Goal: Task Accomplishment & Management: Complete application form

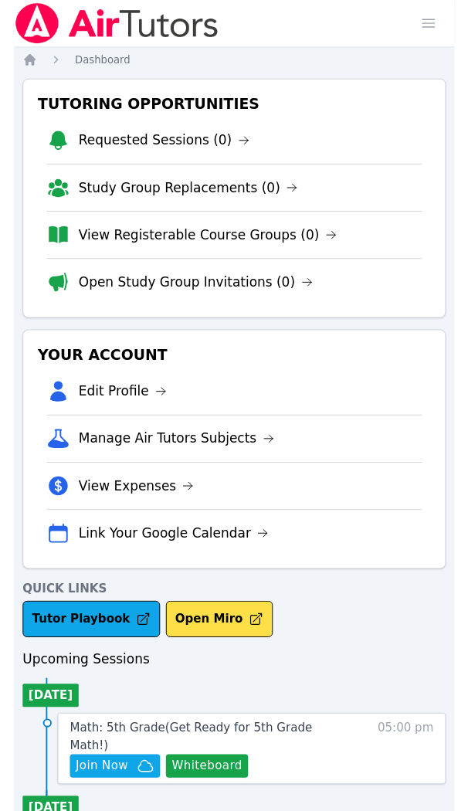
scroll to position [253, 0]
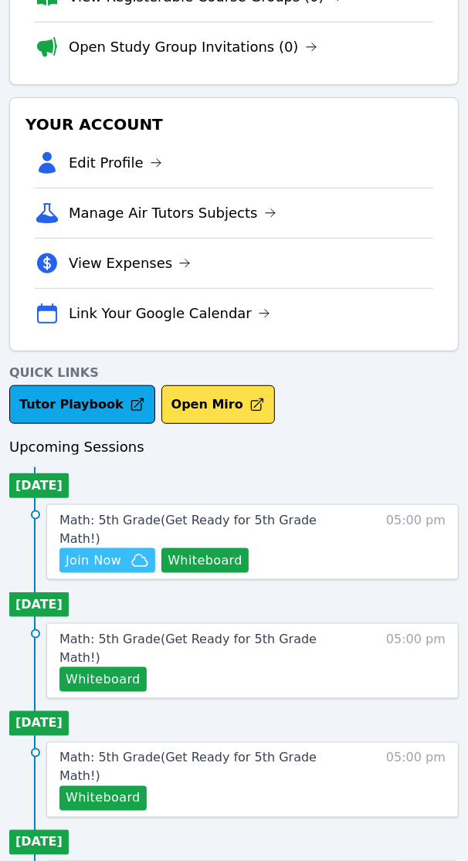
click at [107, 552] on span "Join Now" at bounding box center [94, 561] width 56 height 19
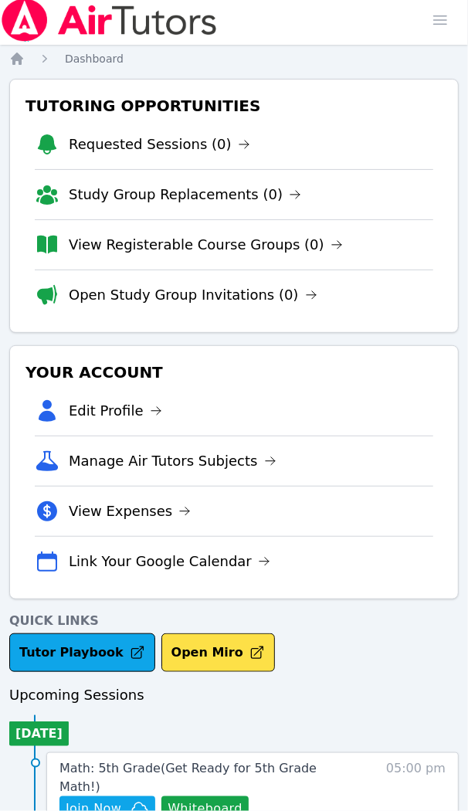
scroll to position [0, 0]
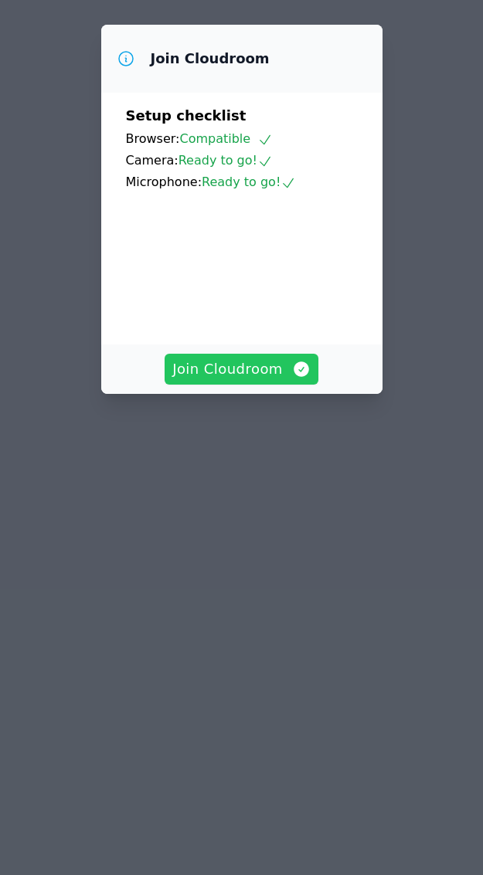
click at [233, 380] on span "Join Cloudroom" at bounding box center [241, 369] width 138 height 22
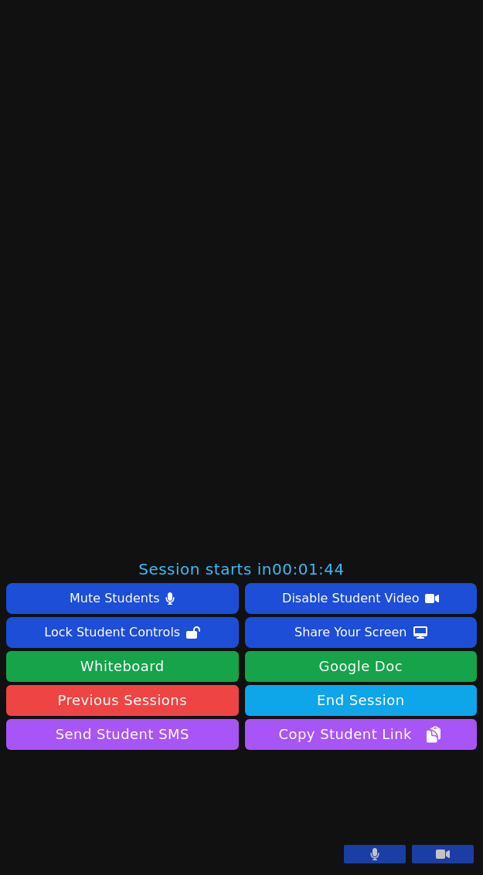
scroll to position [464, 0]
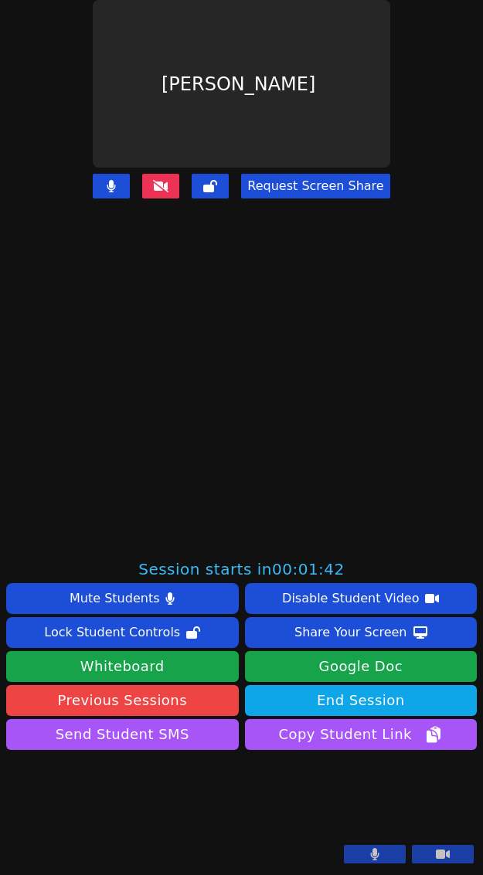
click at [365, 855] on button at bounding box center [375, 854] width 62 height 19
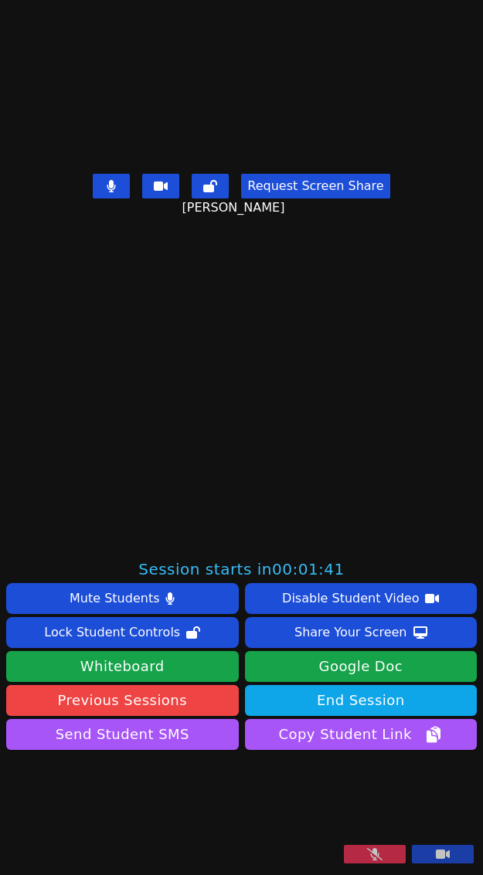
click at [436, 856] on icon at bounding box center [443, 854] width 14 height 9
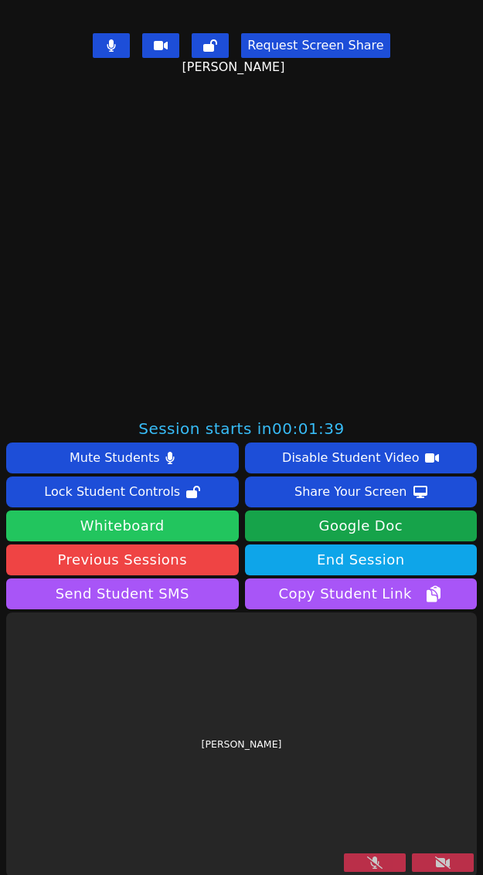
click at [81, 525] on button "Whiteboard" at bounding box center [122, 526] width 233 height 31
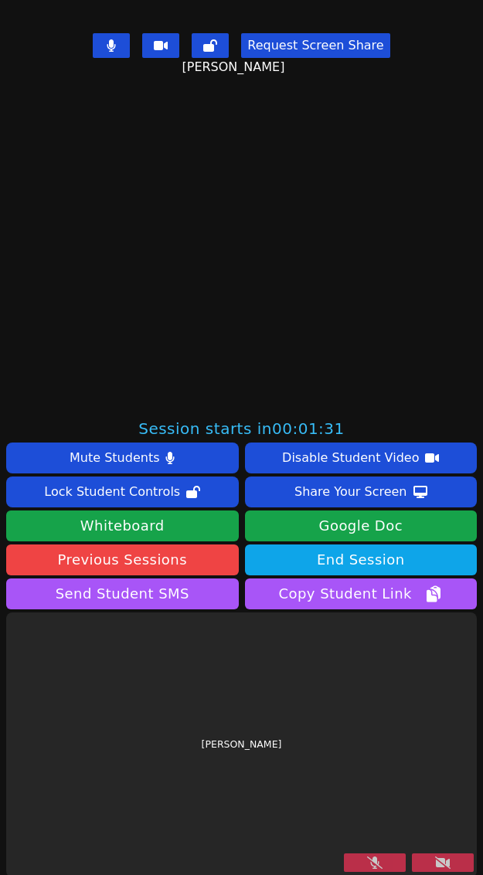
click at [344, 854] on button at bounding box center [375, 863] width 62 height 19
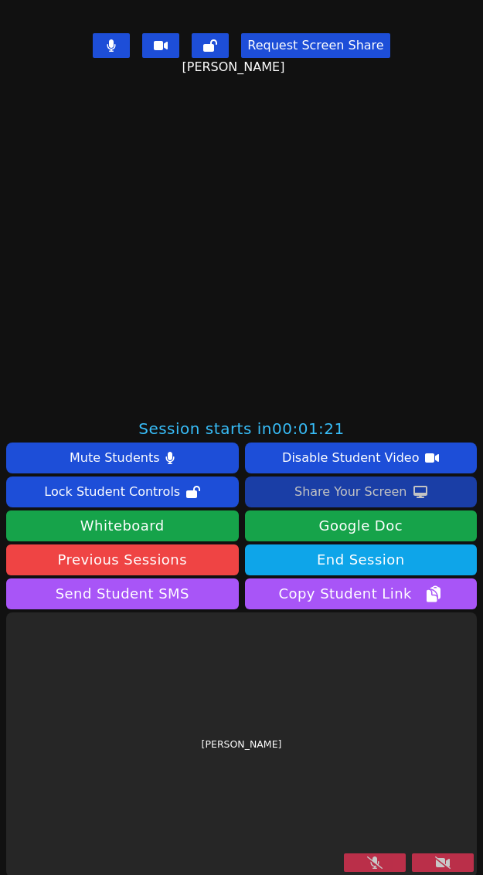
click at [359, 496] on div "Share Your Screen" at bounding box center [350, 492] width 113 height 25
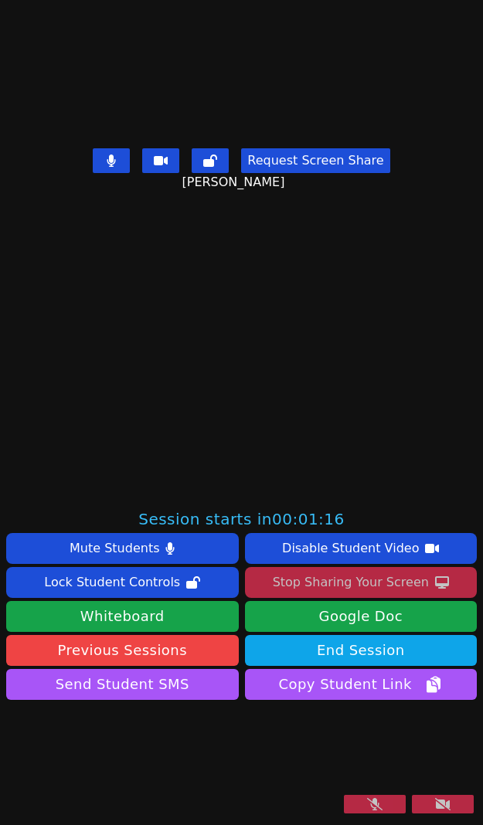
click at [367, 805] on icon at bounding box center [374, 804] width 15 height 12
click at [365, 805] on button at bounding box center [375, 804] width 62 height 19
click at [349, 804] on button at bounding box center [375, 804] width 62 height 19
click at [435, 807] on icon at bounding box center [442, 804] width 15 height 12
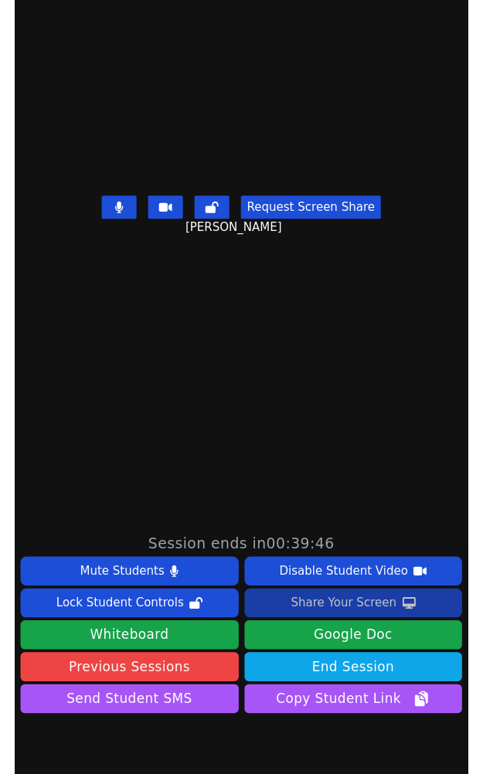
scroll to position [386, 0]
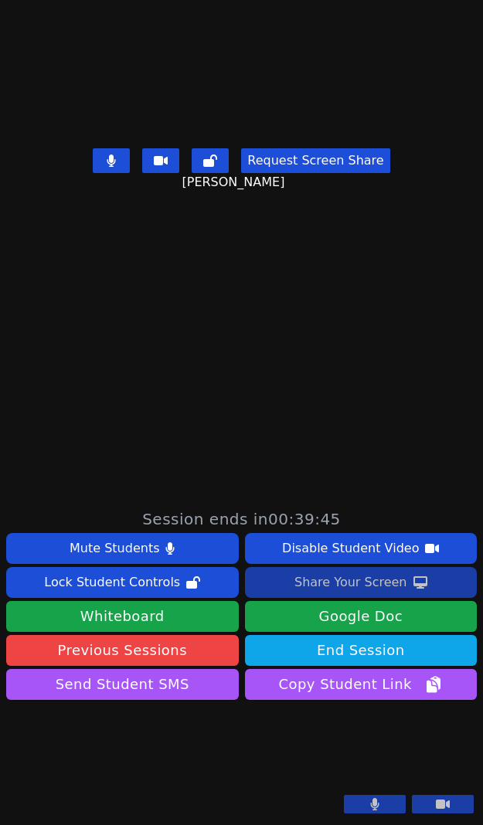
click at [368, 570] on div "Share Your Screen" at bounding box center [350, 582] width 113 height 25
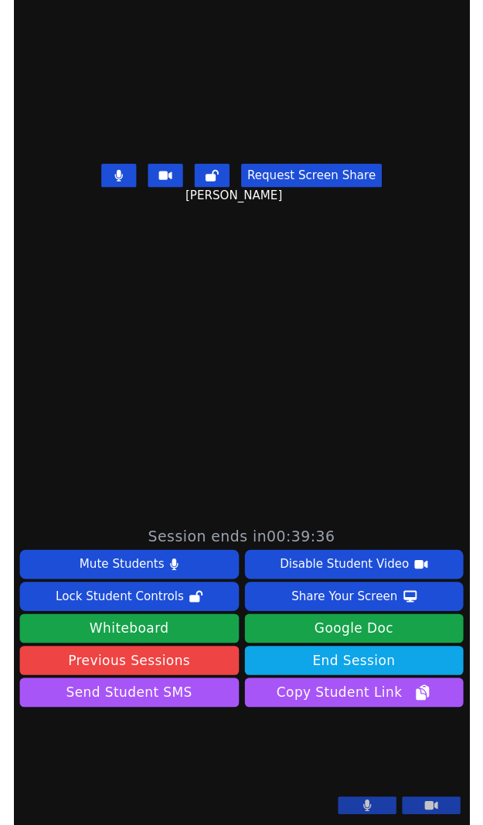
scroll to position [464, 0]
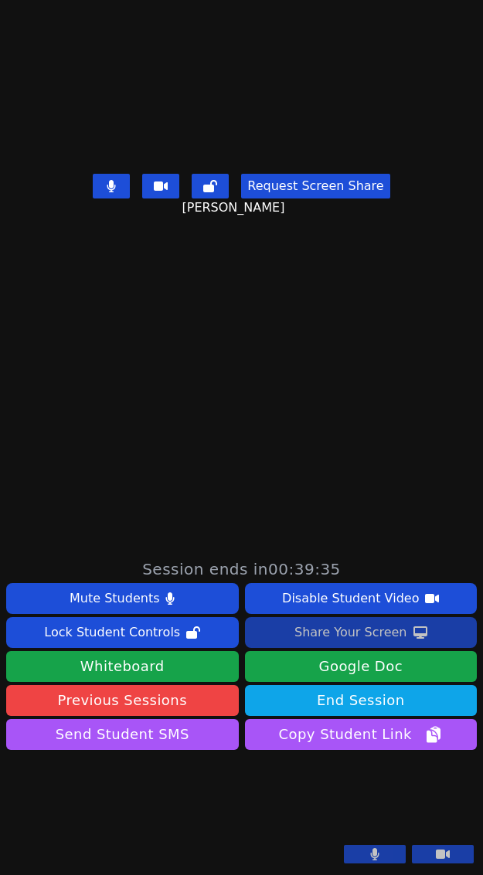
click at [348, 620] on div "Share Your Screen" at bounding box center [350, 632] width 113 height 25
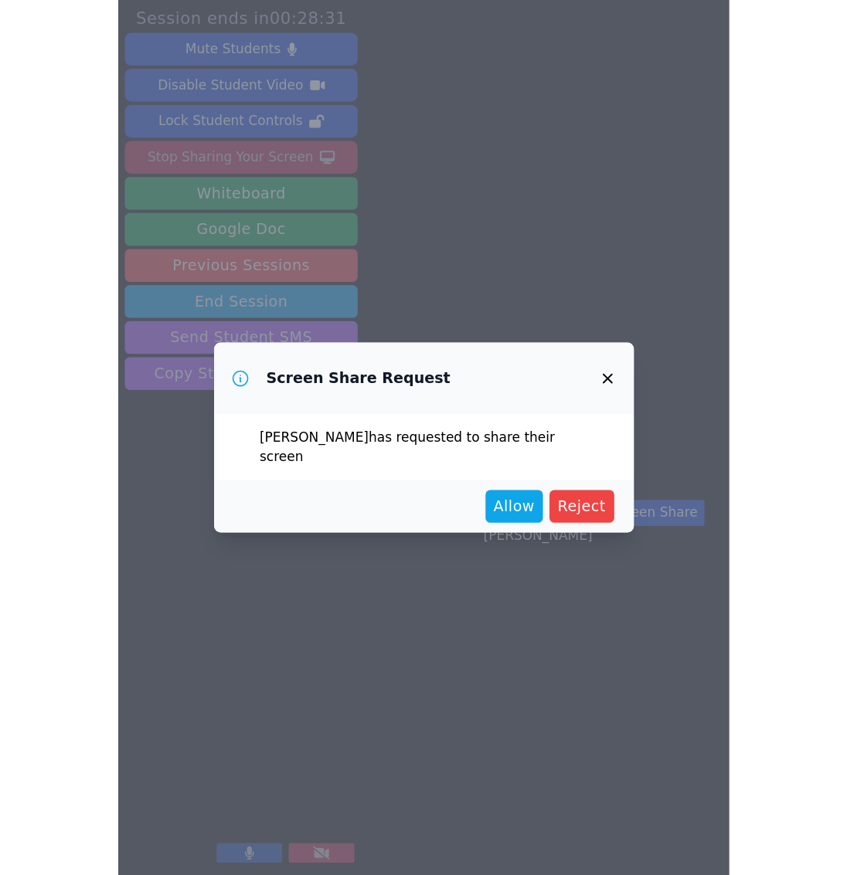
scroll to position [0, 0]
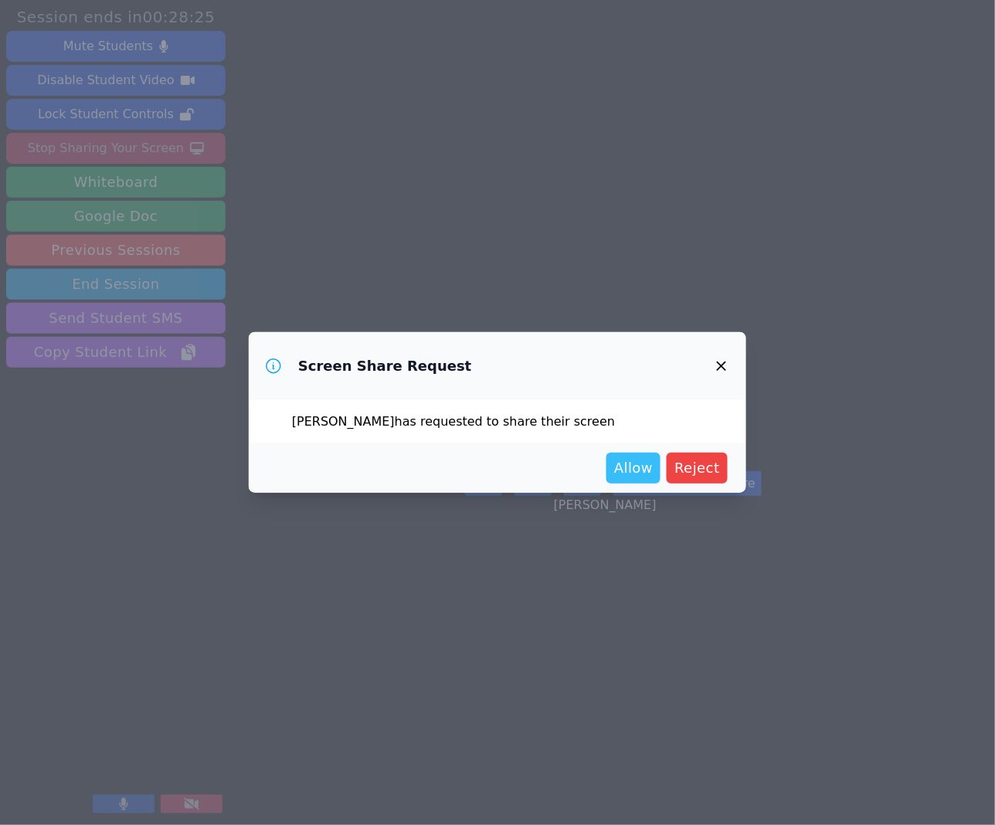
click at [482, 465] on span "Allow" at bounding box center [633, 468] width 39 height 22
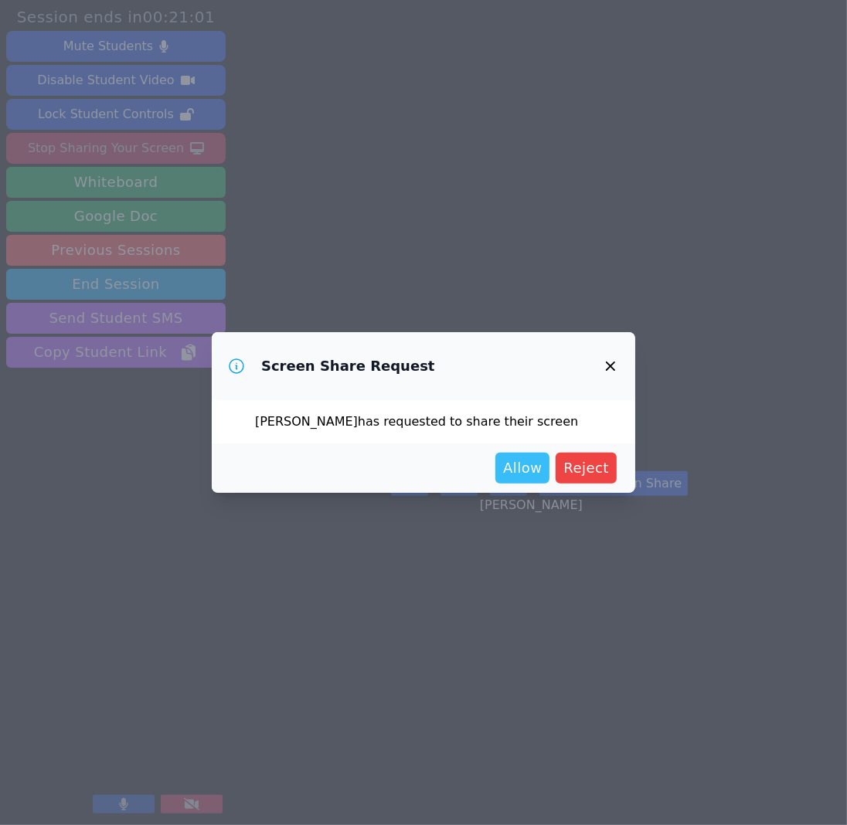
click at [482, 470] on span "Allow" at bounding box center [522, 468] width 39 height 22
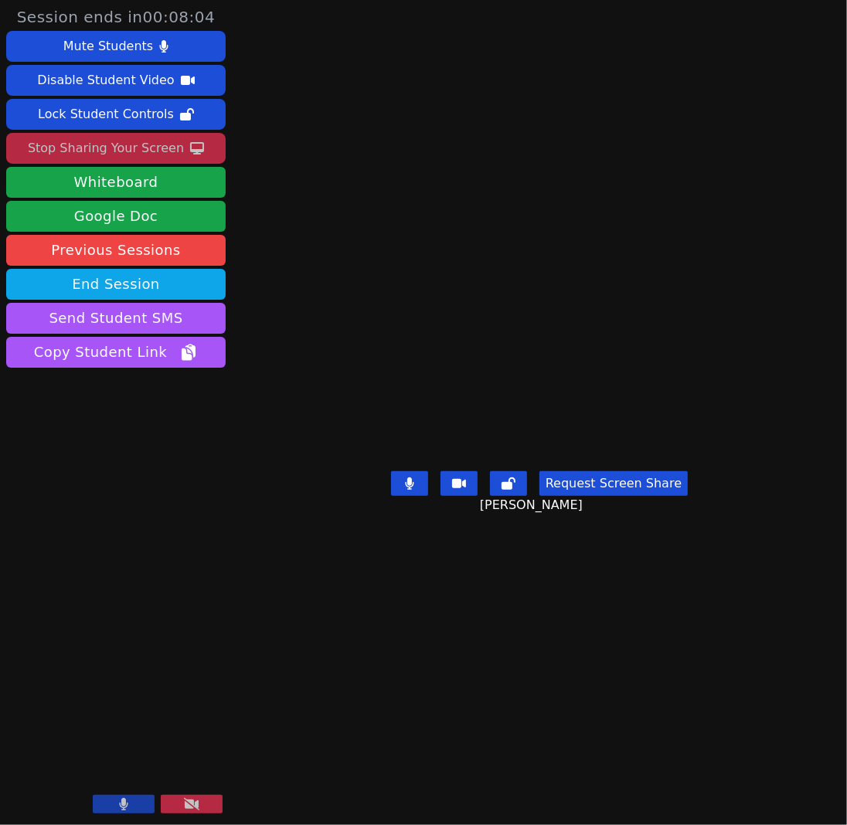
click at [157, 144] on div "Stop Sharing Your Screen" at bounding box center [106, 148] width 156 height 25
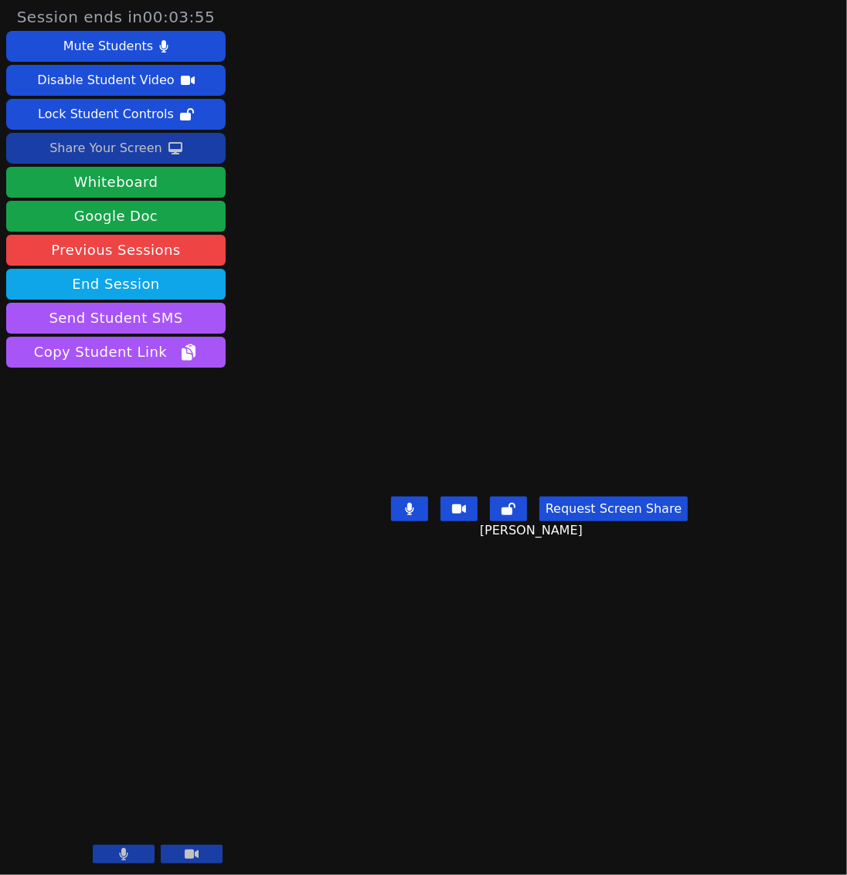
click at [129, 148] on div "Share Your Screen" at bounding box center [105, 148] width 113 height 25
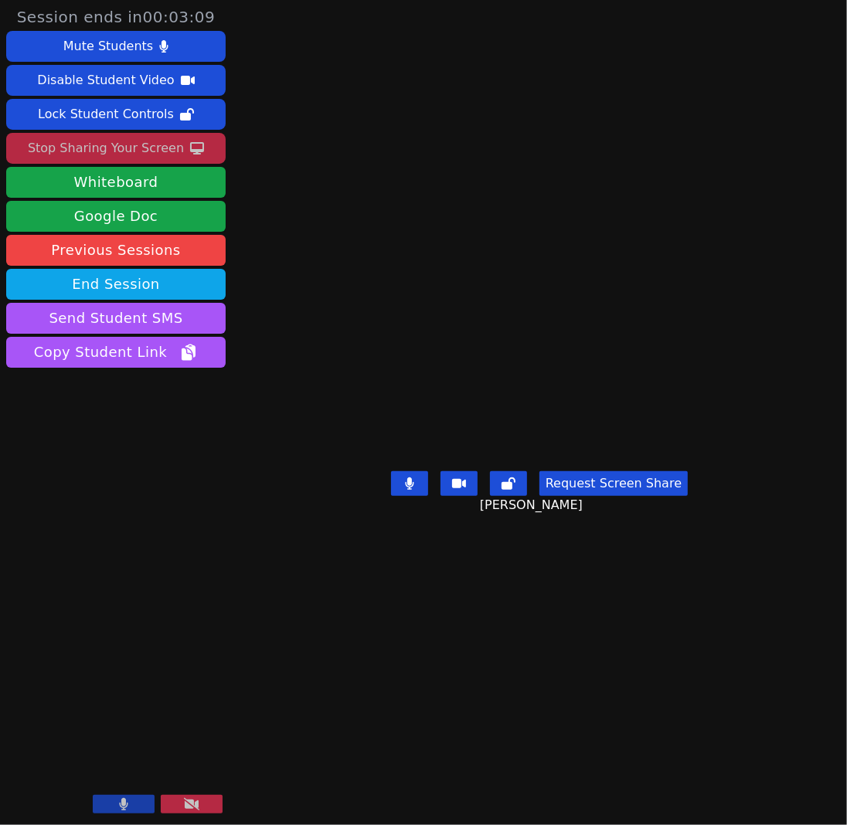
click at [95, 148] on div "Stop Sharing Your Screen" at bounding box center [106, 148] width 156 height 25
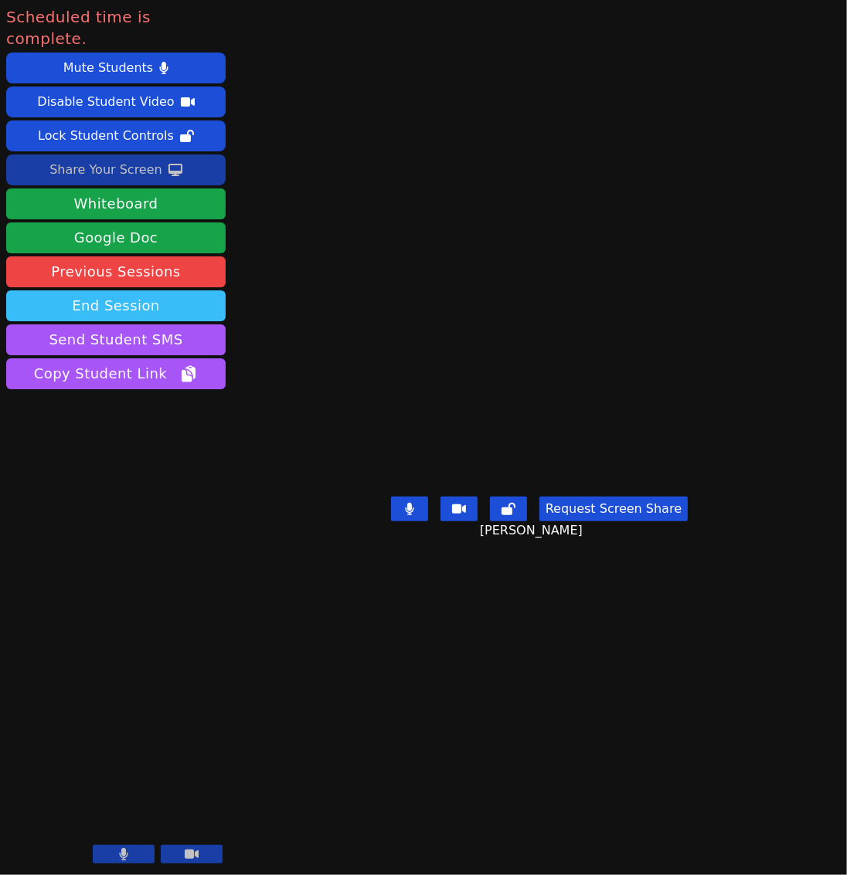
click at [178, 290] on button "End Session" at bounding box center [115, 305] width 219 height 31
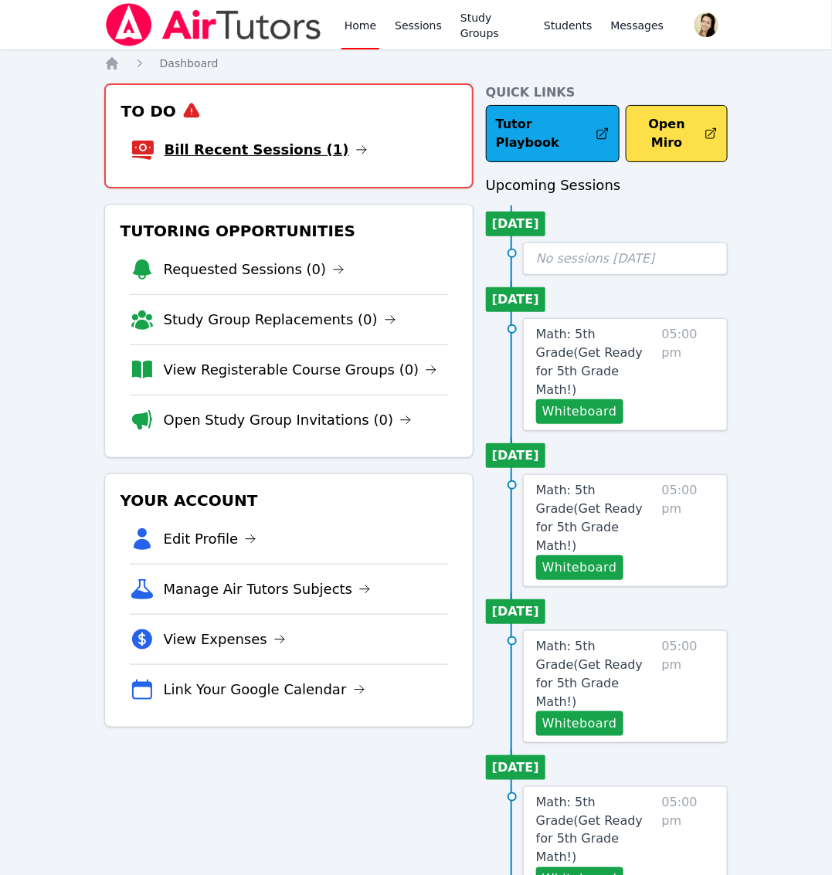
click at [253, 141] on link "Bill Recent Sessions (1)" at bounding box center [266, 150] width 203 height 22
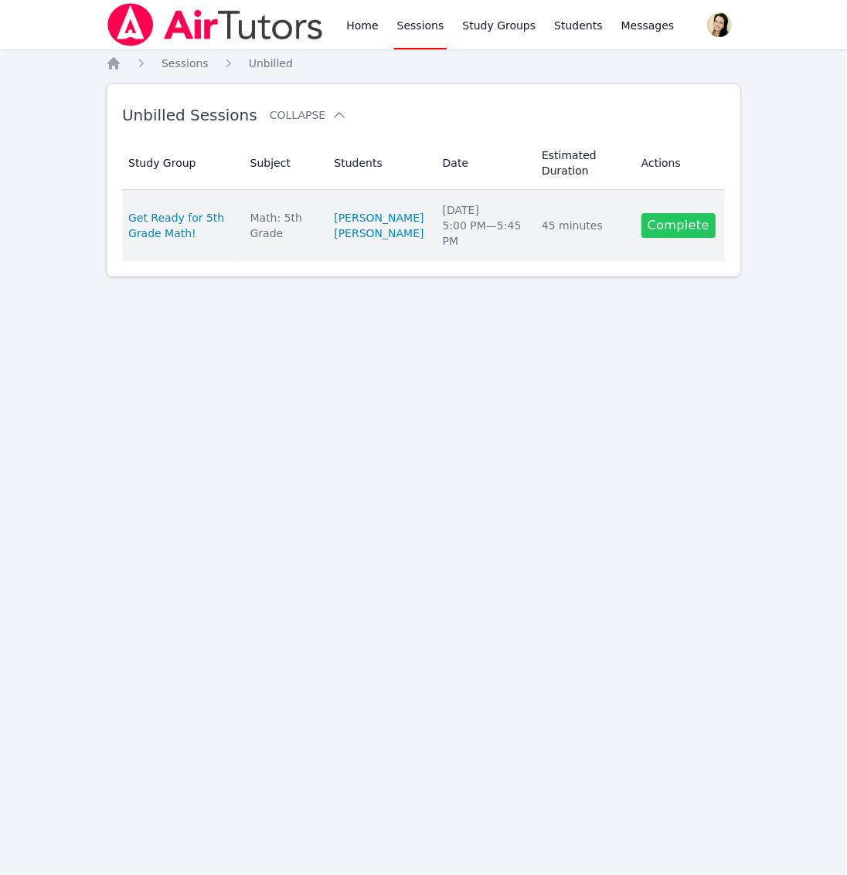
click at [681, 229] on link "Complete" at bounding box center [678, 225] width 74 height 25
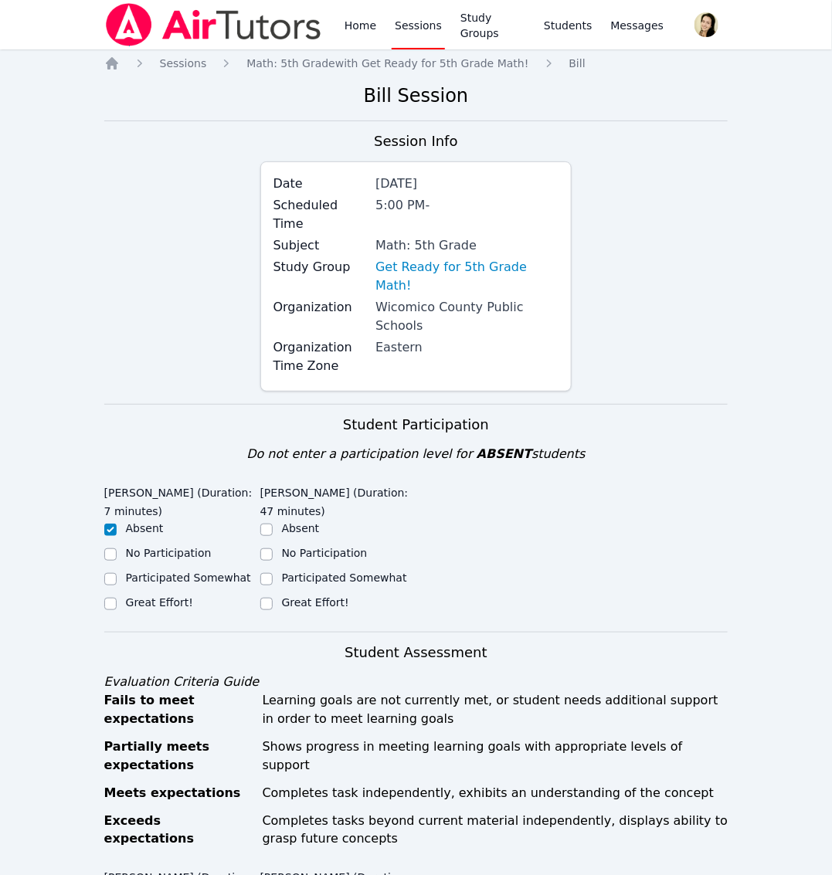
click at [252, 595] on div "Great Effort!" at bounding box center [182, 604] width 156 height 19
click at [259, 595] on div "Great Effort!" at bounding box center [182, 604] width 156 height 19
click at [260, 598] on input "Great Effort!" at bounding box center [266, 604] width 12 height 12
checkbox input "true"
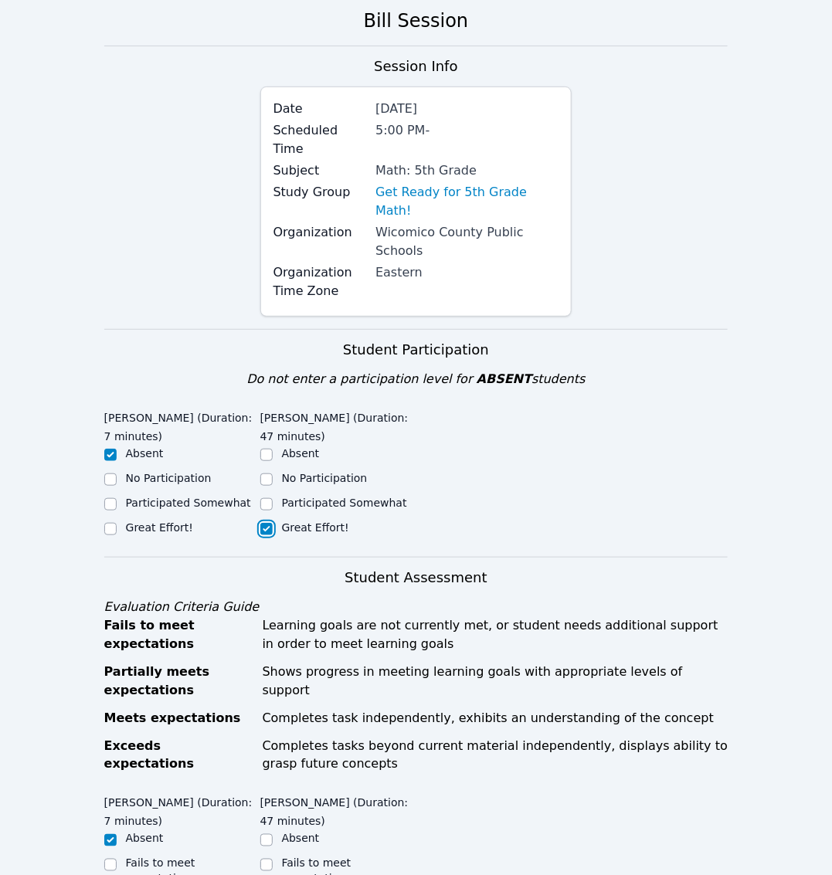
scroll to position [290, 0]
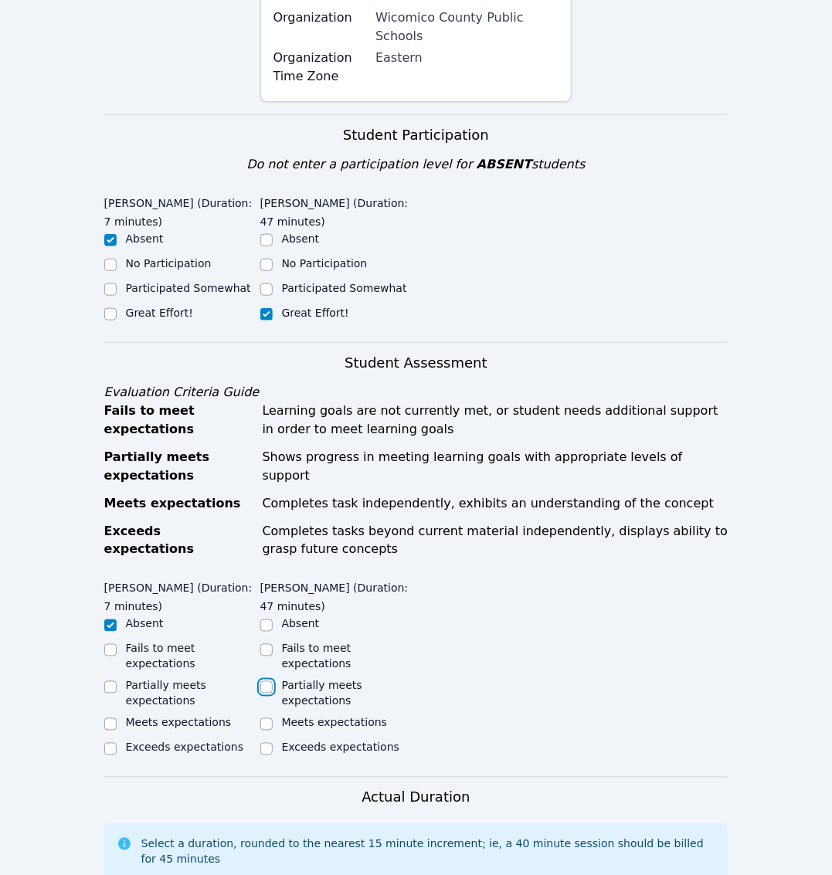
click at [263, 681] on input "Partially meets expectations" at bounding box center [266, 687] width 12 height 12
checkbox input "true"
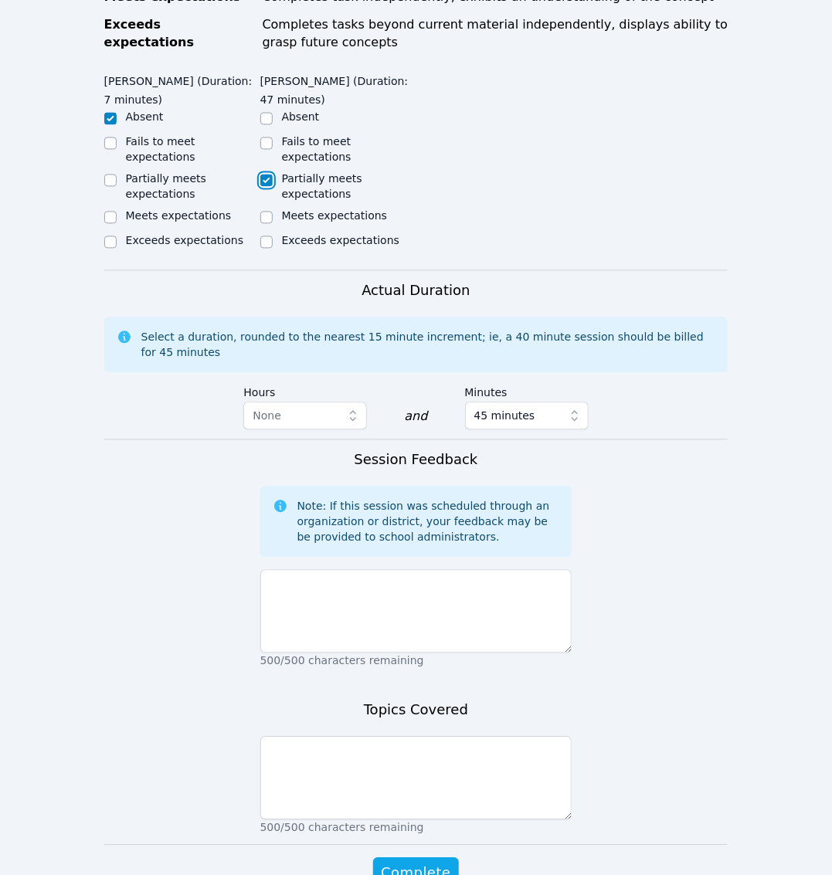
scroll to position [817, 0]
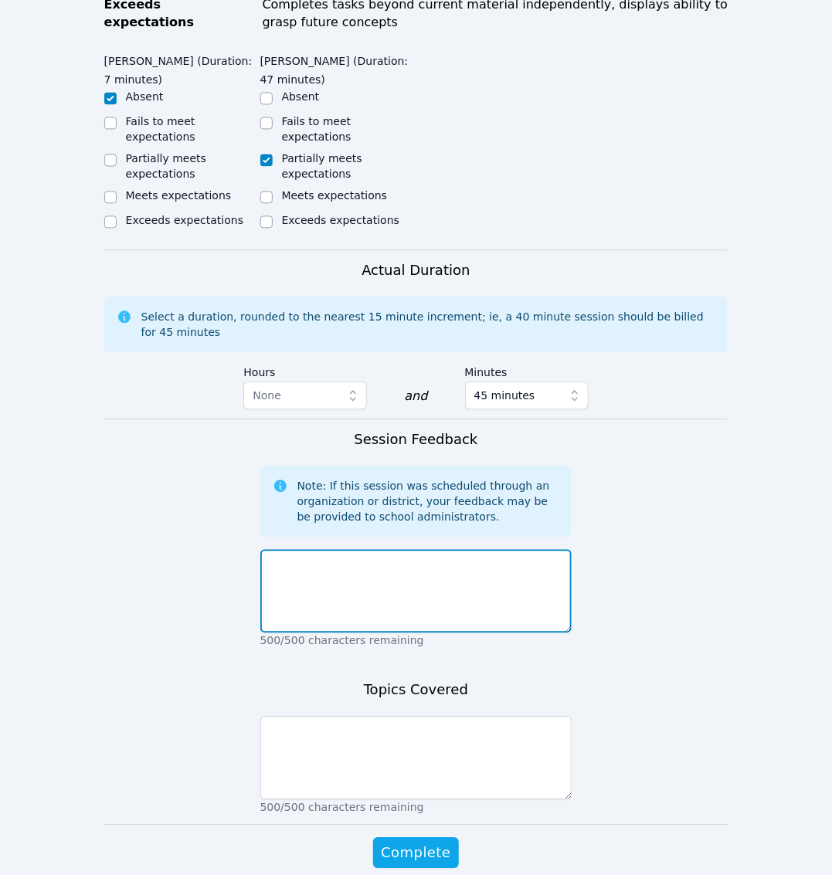
click at [326, 550] on textarea at bounding box center [416, 591] width 312 height 83
paste textarea "After warming up with a bellringer on multiples of 7, arrays, decimals, fractio…"
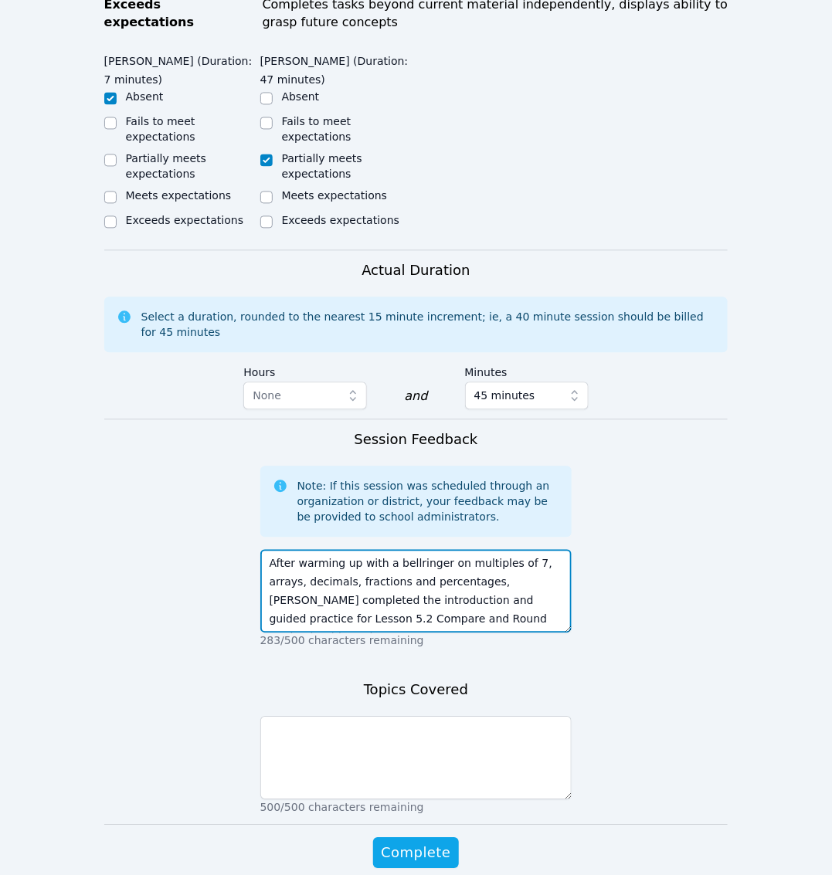
type textarea "After warming up with a bellringer on multiples of 7, arrays, decimals, fractio…"
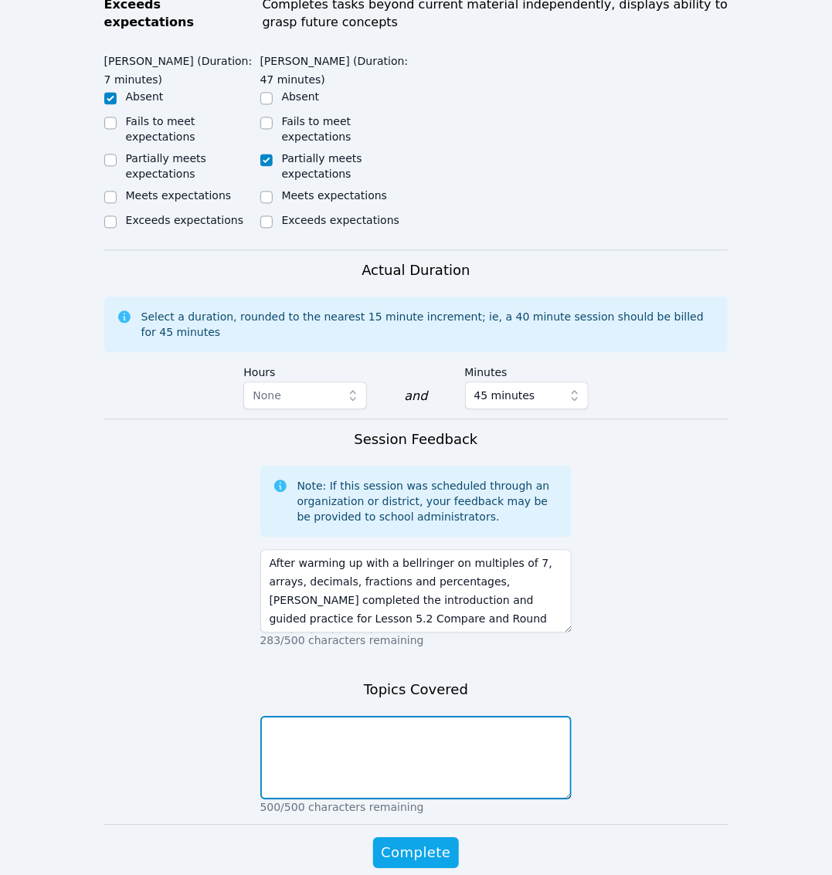
click at [302, 717] on textarea at bounding box center [416, 758] width 312 height 83
paste textarea "Multiples of 7, arrays, decimals, fractions, percentages, rounding, comparing"
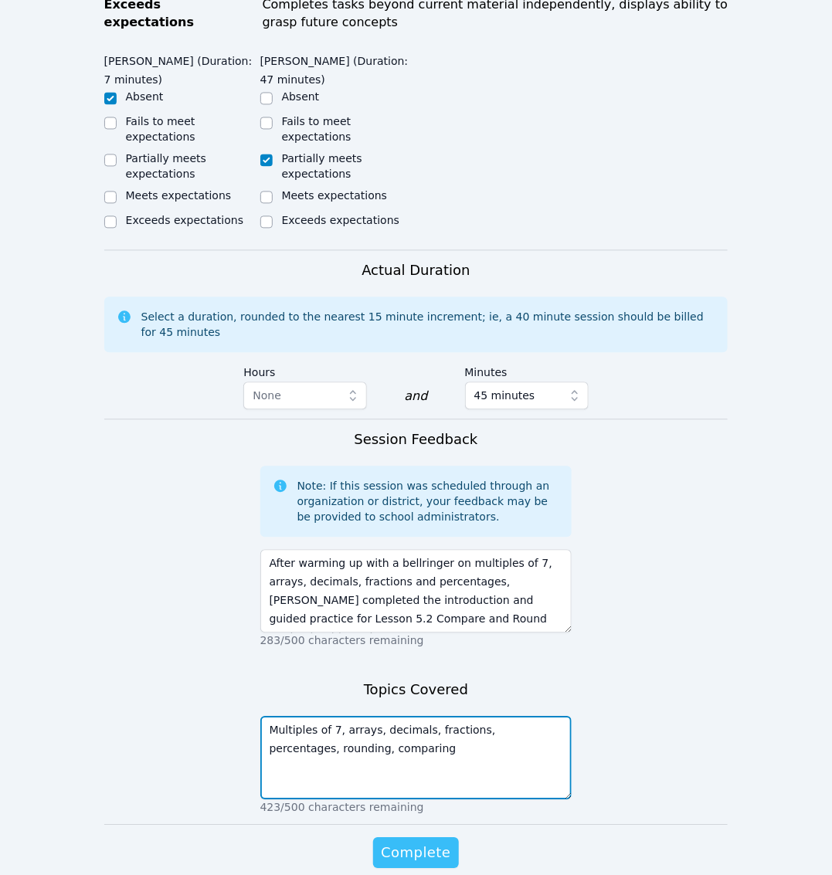
type textarea "Multiples of 7, arrays, decimals, fractions, percentages, rounding, comparing"
click at [396, 843] on span "Complete" at bounding box center [416, 854] width 70 height 22
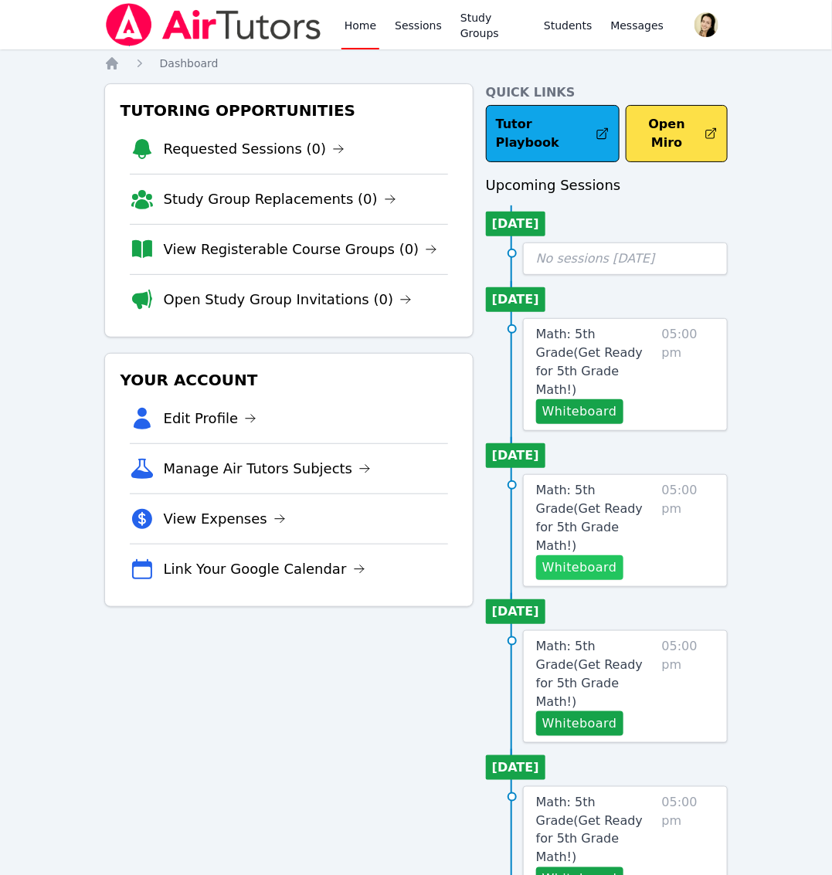
click at [593, 555] on button "Whiteboard" at bounding box center [579, 567] width 87 height 25
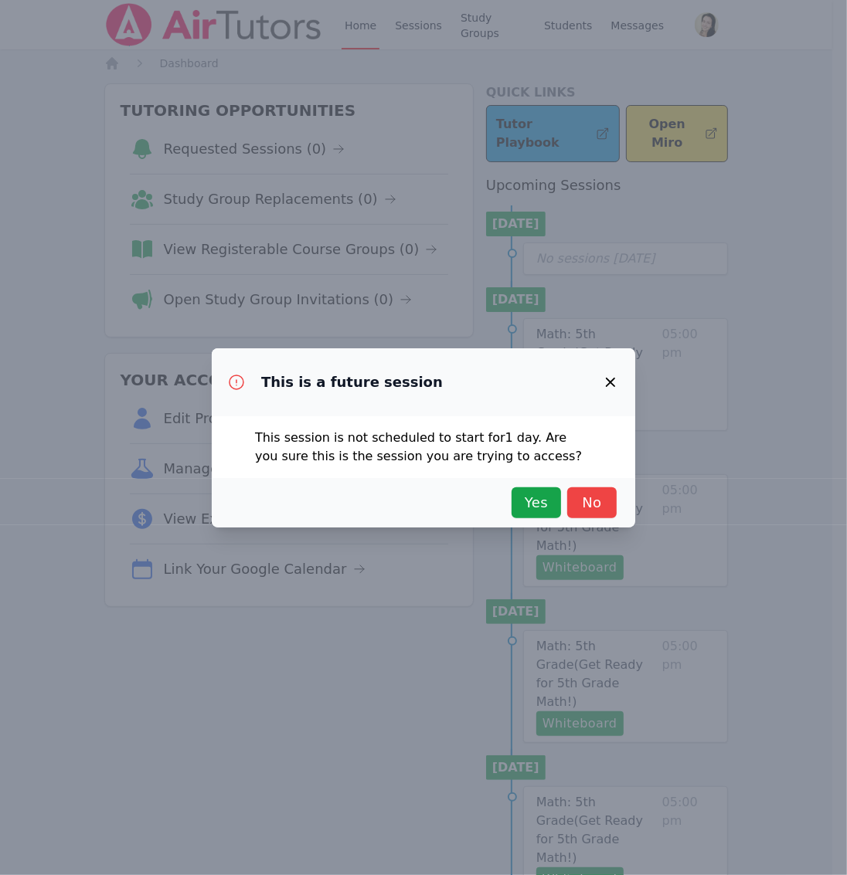
click at [504, 488] on div "Yes No" at bounding box center [423, 503] width 386 height 31
click at [538, 502] on span "Yes" at bounding box center [536, 503] width 34 height 22
